Goal: Use online tool/utility: Utilize a website feature to perform a specific function

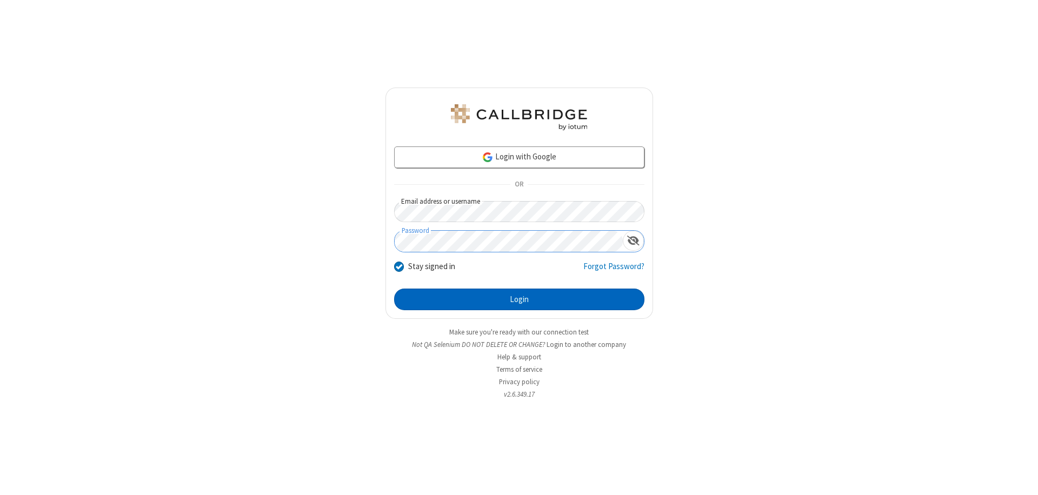
click at [519, 299] on button "Login" at bounding box center [519, 300] width 250 height 22
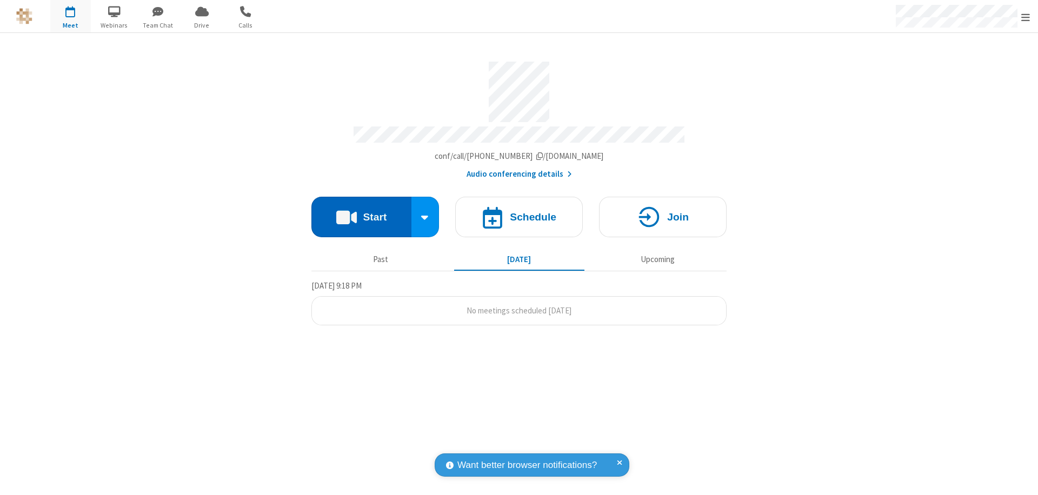
click at [361, 212] on button "Start" at bounding box center [361, 217] width 100 height 41
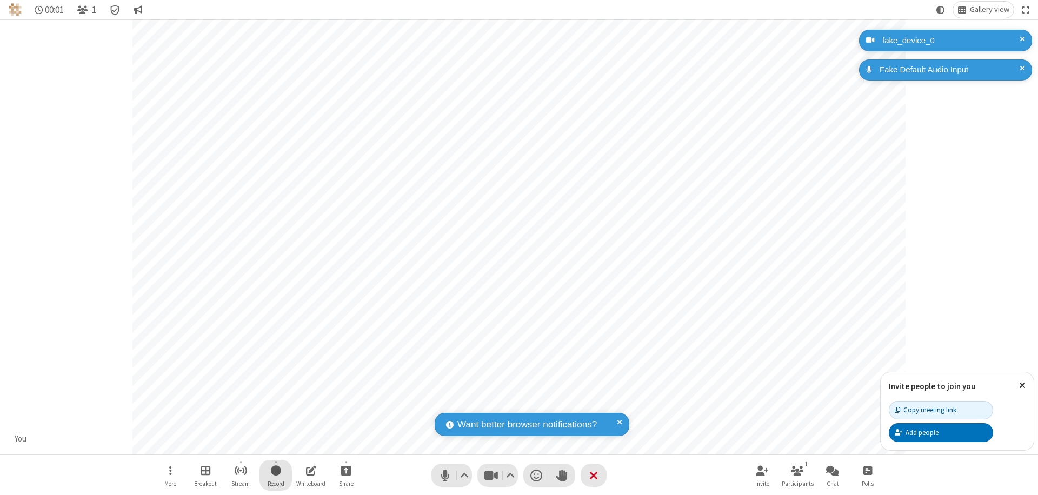
click at [276, 475] on span "Start recording" at bounding box center [276, 471] width 10 height 14
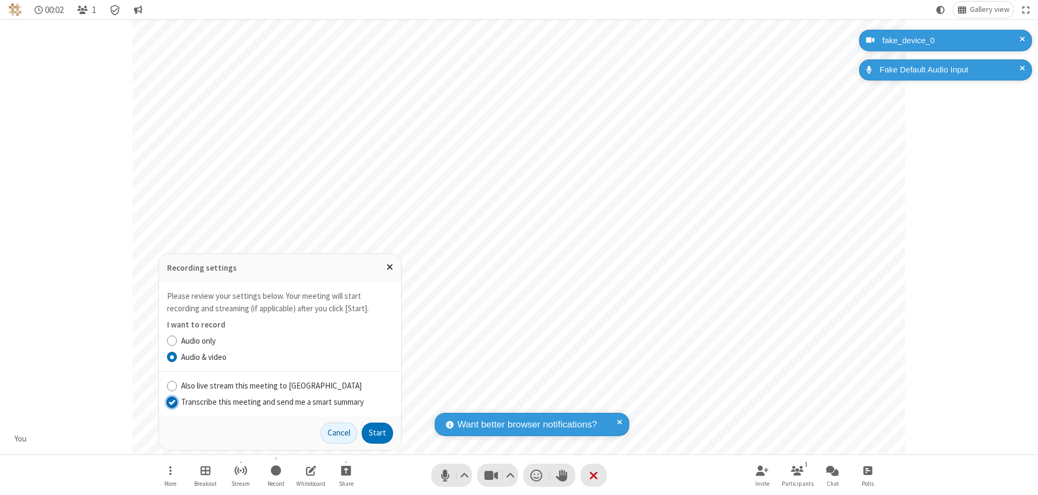
click at [171, 402] on input "Transcribe this meeting and send me a smart summary" at bounding box center [172, 401] width 10 height 11
click at [377, 433] on button "Start" at bounding box center [377, 434] width 31 height 22
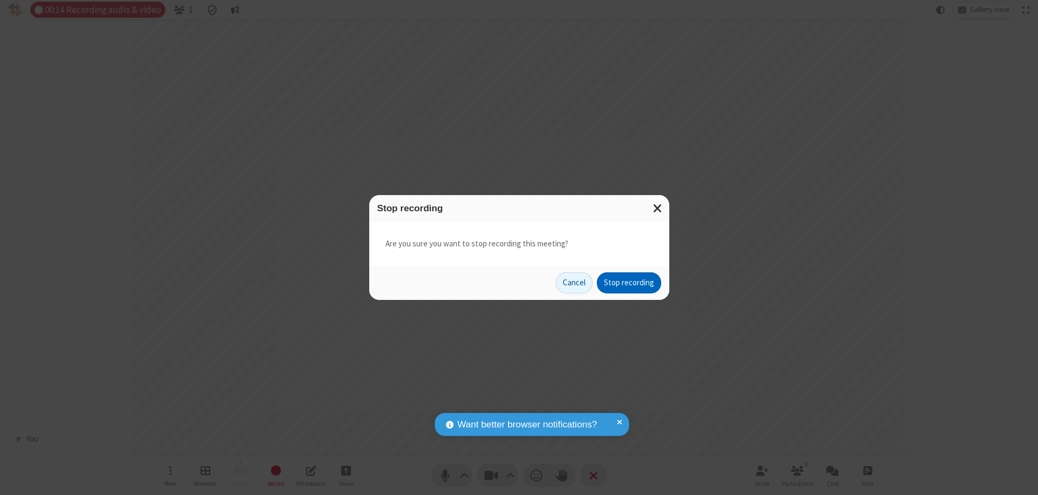
click at [629, 283] on button "Stop recording" at bounding box center [629, 283] width 64 height 22
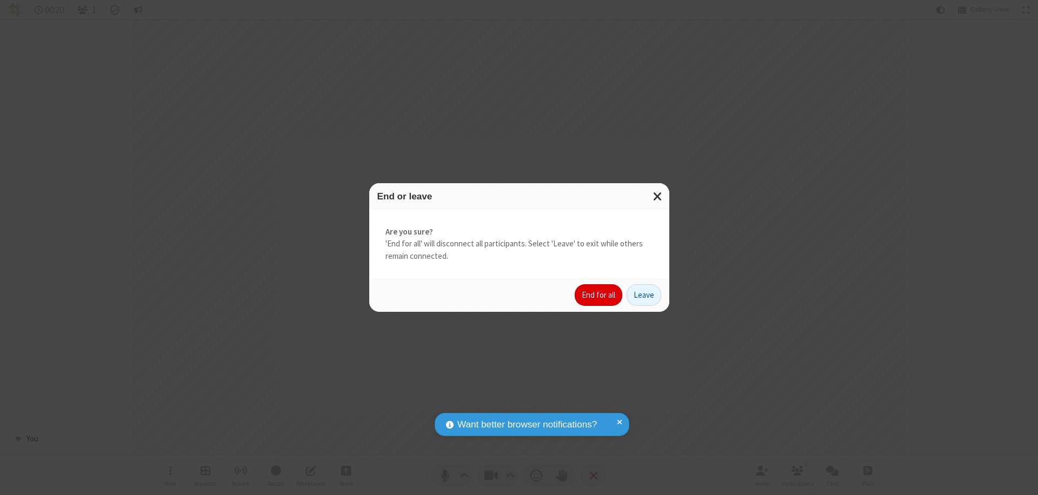
click at [599, 295] on button "End for all" at bounding box center [599, 295] width 48 height 22
